Goal: Obtain resource: Download file/media

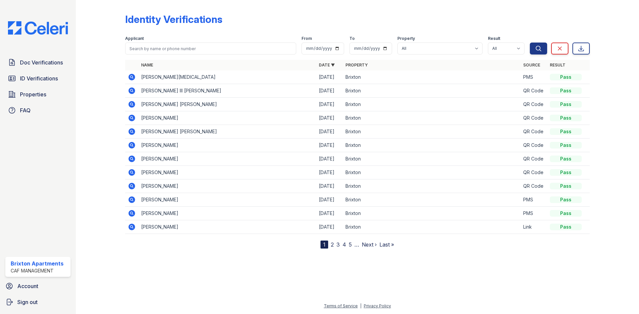
click at [132, 77] on icon at bounding box center [131, 77] width 2 height 2
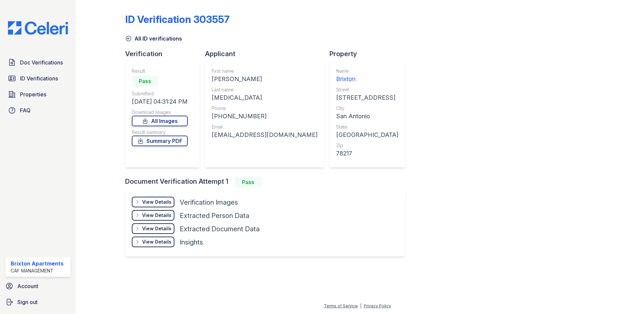
click at [155, 202] on div "View Details" at bounding box center [156, 202] width 29 height 7
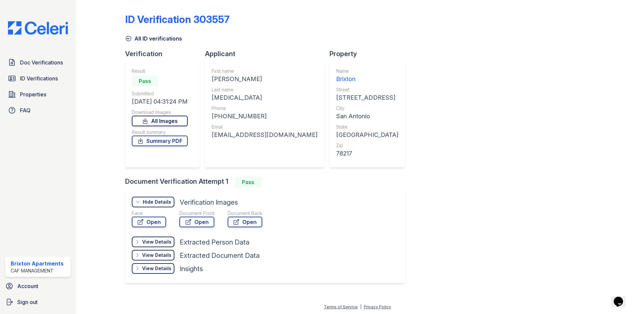
click at [174, 121] on link "All Images" at bounding box center [160, 121] width 56 height 11
click at [179, 140] on link "Summary PDF" at bounding box center [160, 141] width 56 height 11
click at [171, 141] on link "Summary PDF" at bounding box center [160, 141] width 56 height 11
click at [47, 77] on span "ID Verifications" at bounding box center [39, 79] width 38 height 8
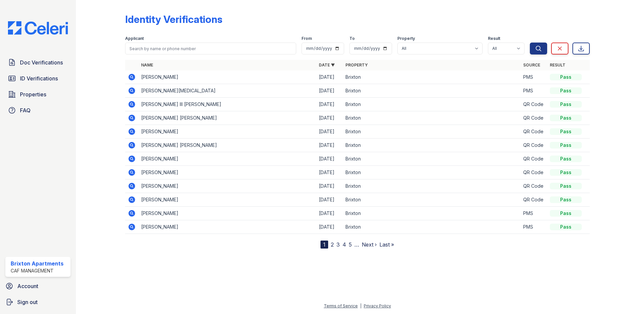
click at [132, 76] on icon at bounding box center [132, 77] width 8 height 8
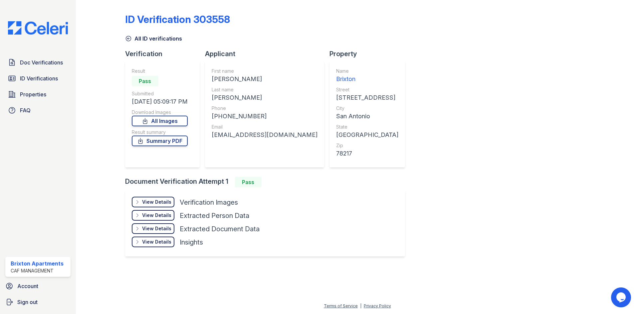
click at [417, 64] on div "ID Verification 303558 All ID verifications Verification Result Pass Submitted …" at bounding box center [357, 135] width 464 height 264
click at [170, 119] on link "All Images" at bounding box center [160, 121] width 56 height 11
click at [182, 139] on link "Summary PDF" at bounding box center [160, 141] width 56 height 11
click at [126, 39] on icon at bounding box center [128, 38] width 7 height 7
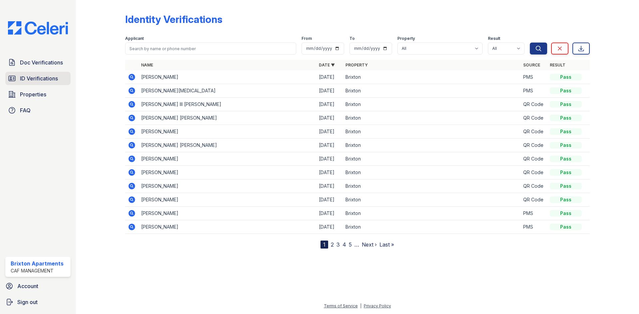
click at [41, 79] on span "ID Verifications" at bounding box center [39, 79] width 38 height 8
click at [39, 65] on span "Doc Verifications" at bounding box center [41, 63] width 43 height 8
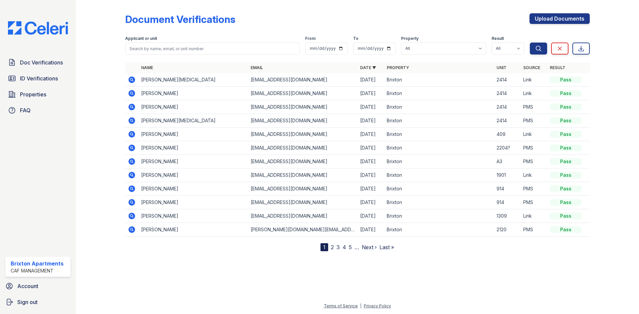
click at [131, 92] on icon at bounding box center [131, 93] width 2 height 2
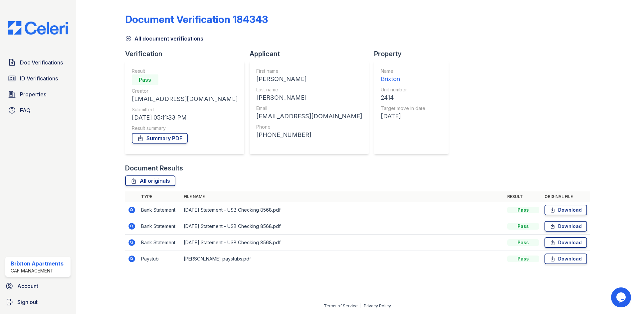
click at [130, 259] on icon at bounding box center [132, 259] width 8 height 8
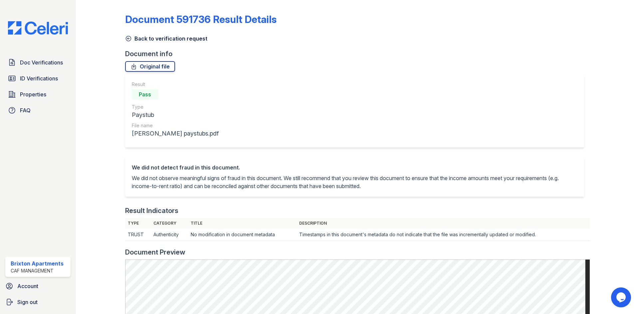
click at [130, 39] on icon at bounding box center [128, 38] width 5 height 5
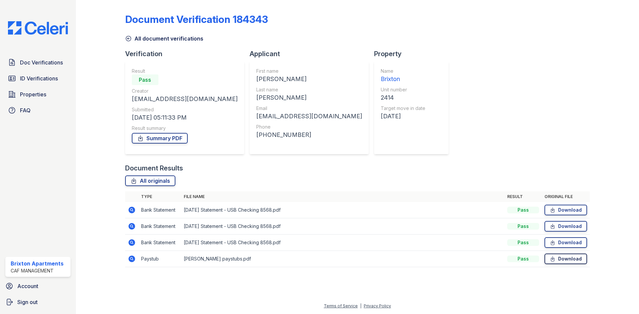
click at [566, 258] on link "Download" at bounding box center [565, 259] width 43 height 11
click at [551, 212] on icon at bounding box center [553, 210] width 6 height 7
click at [551, 224] on icon at bounding box center [553, 226] width 6 height 7
click at [559, 241] on link "Download" at bounding box center [565, 243] width 43 height 11
click at [176, 140] on link "Summary PDF" at bounding box center [160, 138] width 56 height 11
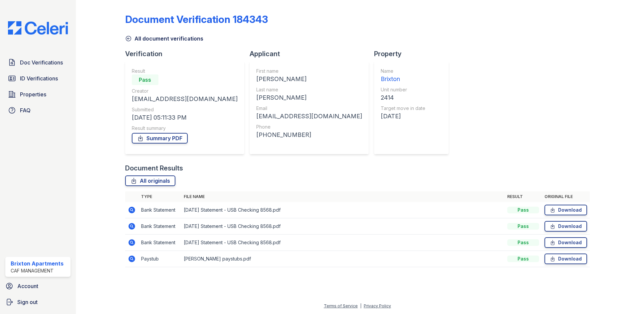
click at [128, 39] on icon at bounding box center [128, 38] width 7 height 7
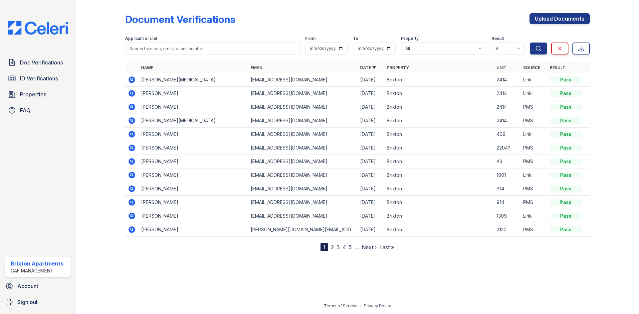
click at [130, 79] on icon at bounding box center [131, 80] width 7 height 7
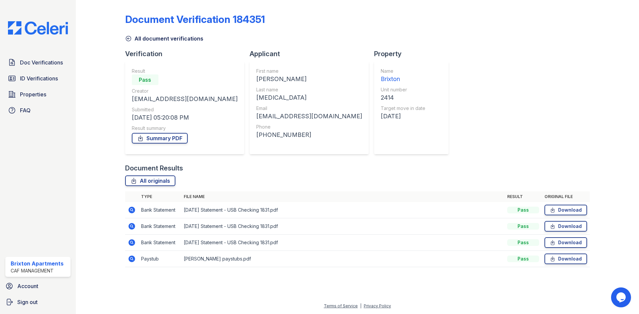
click at [128, 41] on icon at bounding box center [128, 38] width 7 height 7
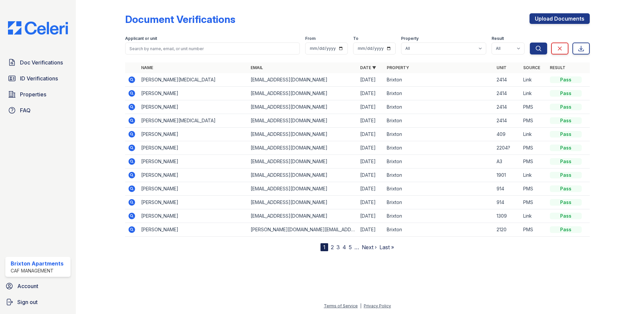
click at [132, 93] on icon at bounding box center [131, 93] width 2 height 2
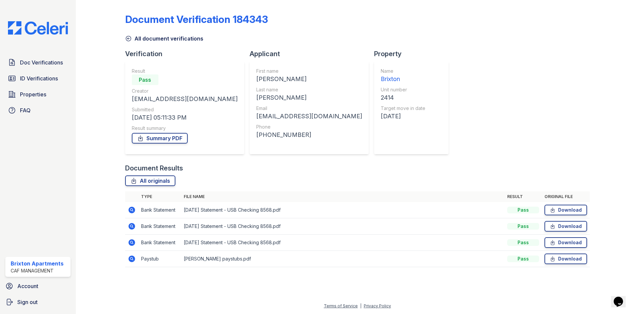
click at [128, 40] on icon at bounding box center [128, 38] width 7 height 7
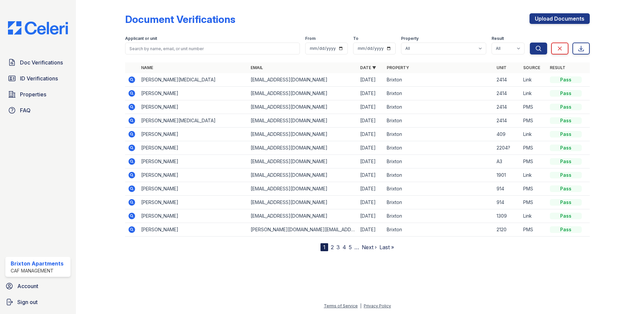
click at [129, 79] on icon at bounding box center [131, 80] width 7 height 7
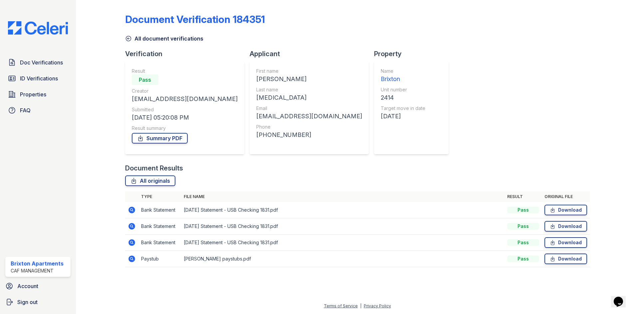
click at [134, 262] on icon at bounding box center [132, 259] width 8 height 8
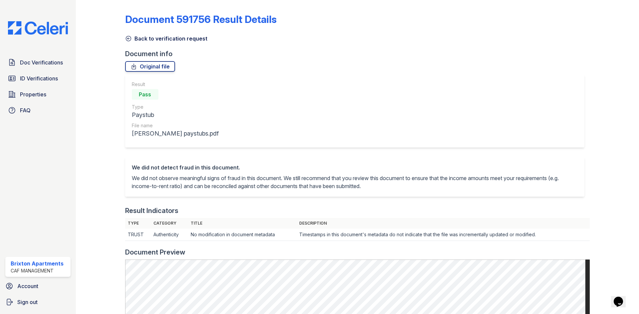
click at [128, 36] on icon at bounding box center [128, 38] width 5 height 5
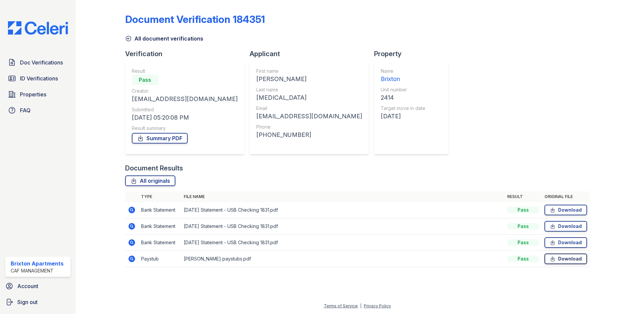
click at [566, 263] on link "Download" at bounding box center [565, 259] width 43 height 11
click at [552, 210] on icon at bounding box center [553, 210] width 6 height 7
click at [561, 229] on link "Download" at bounding box center [565, 226] width 43 height 11
click at [558, 245] on link "Download" at bounding box center [565, 243] width 43 height 11
click at [157, 139] on link "Summary PDF" at bounding box center [160, 138] width 56 height 11
